Goal: Information Seeking & Learning: Learn about a topic

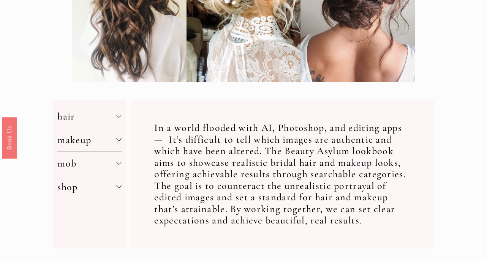
scroll to position [193, 0]
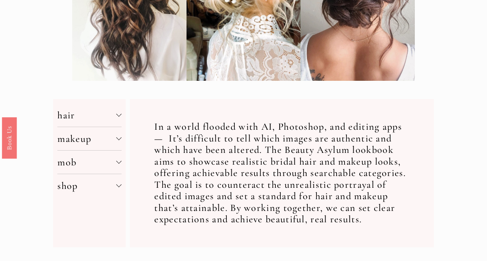
click at [116, 113] on span "hair" at bounding box center [86, 115] width 59 height 12
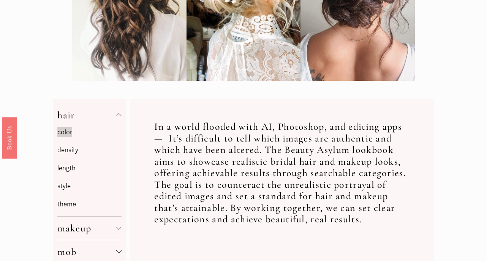
click at [68, 152] on link "density" at bounding box center [67, 150] width 21 height 8
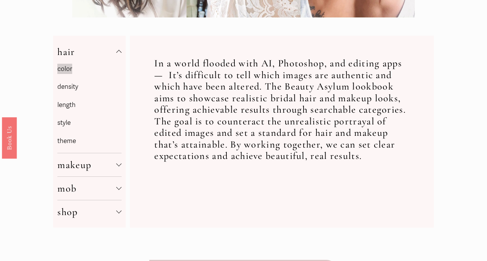
scroll to position [272, 0]
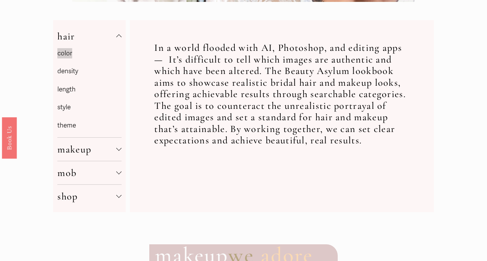
click at [115, 176] on span "mob" at bounding box center [86, 173] width 59 height 12
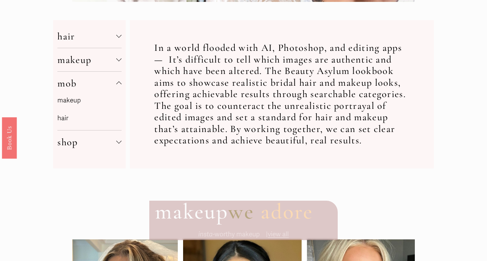
click at [73, 103] on link "makeup" at bounding box center [69, 101] width 24 height 8
click at [114, 143] on span "shop" at bounding box center [86, 142] width 59 height 12
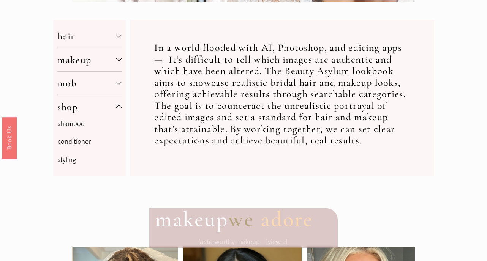
click at [118, 33] on div at bounding box center [118, 35] width 5 height 5
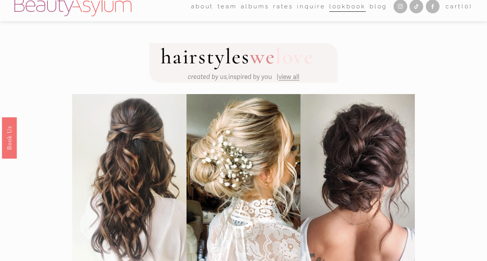
scroll to position [0, 0]
